Goal: Navigation & Orientation: Understand site structure

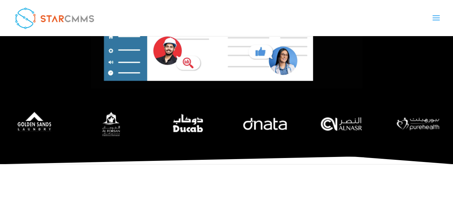
scroll to position [103, 0]
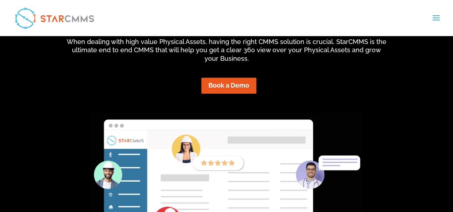
click at [437, 20] on span at bounding box center [435, 23] width 11 height 20
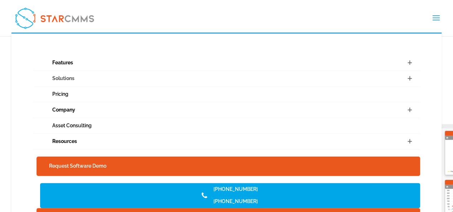
scroll to position [1467, 0]
click at [63, 109] on link "Company" at bounding box center [226, 110] width 387 height 16
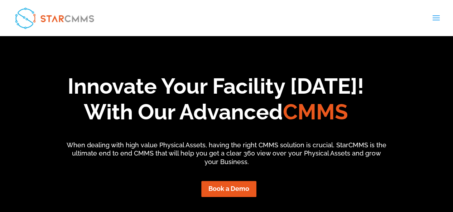
click at [438, 16] on span at bounding box center [435, 23] width 11 height 20
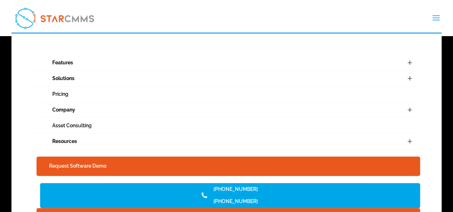
click at [409, 108] on span at bounding box center [408, 109] width 21 height 15
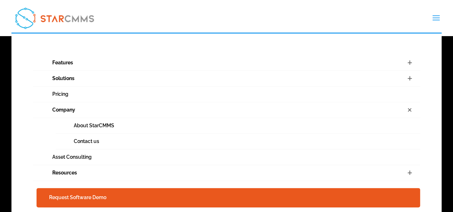
click at [439, 16] on span at bounding box center [435, 23] width 11 height 20
